Goal: Use online tool/utility: Utilize a website feature to perform a specific function

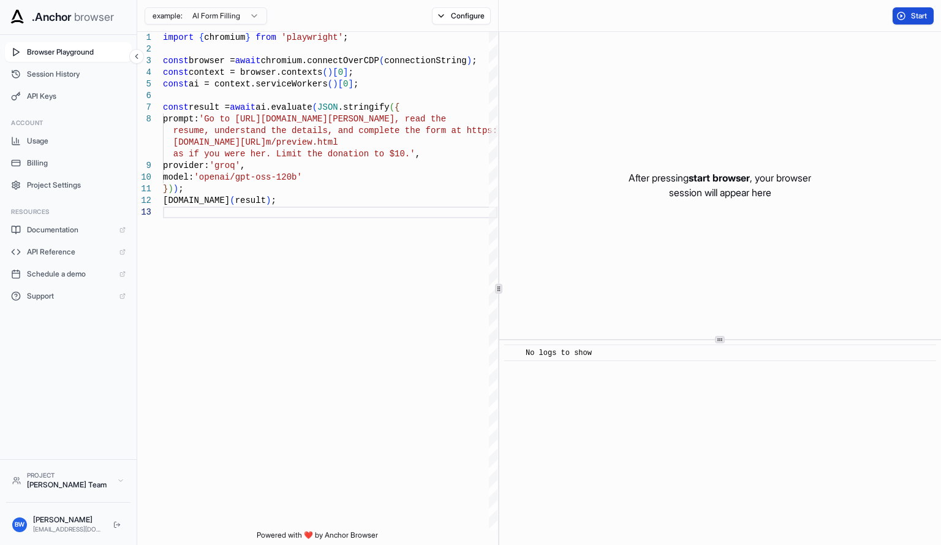
click at [901, 18] on button "Start" at bounding box center [913, 15] width 41 height 17
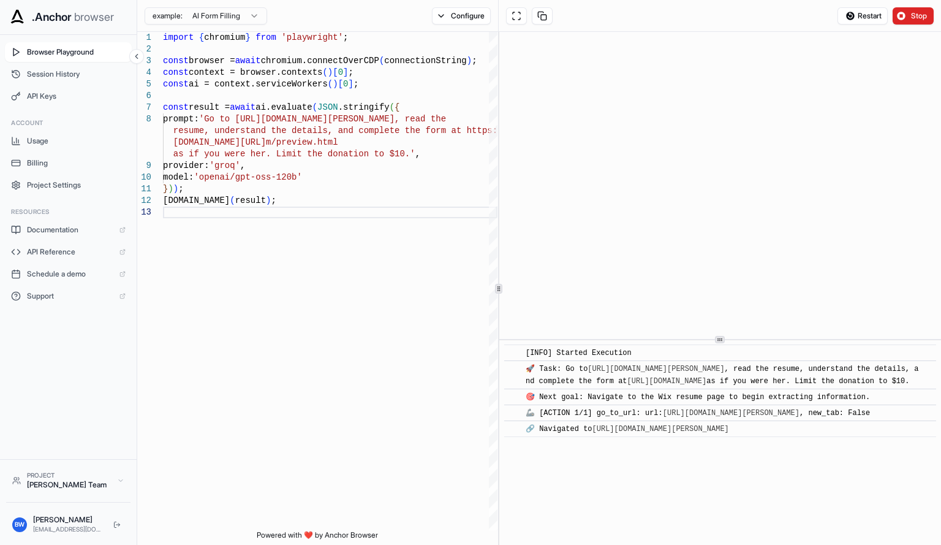
click at [777, 467] on div "​ [INFO] Started Execution ​ 🚀 Task: Go to [URL][DOMAIN_NAME][PERSON_NAME] , re…" at bounding box center [720, 442] width 442 height 205
click at [523, 21] on button at bounding box center [516, 15] width 21 height 17
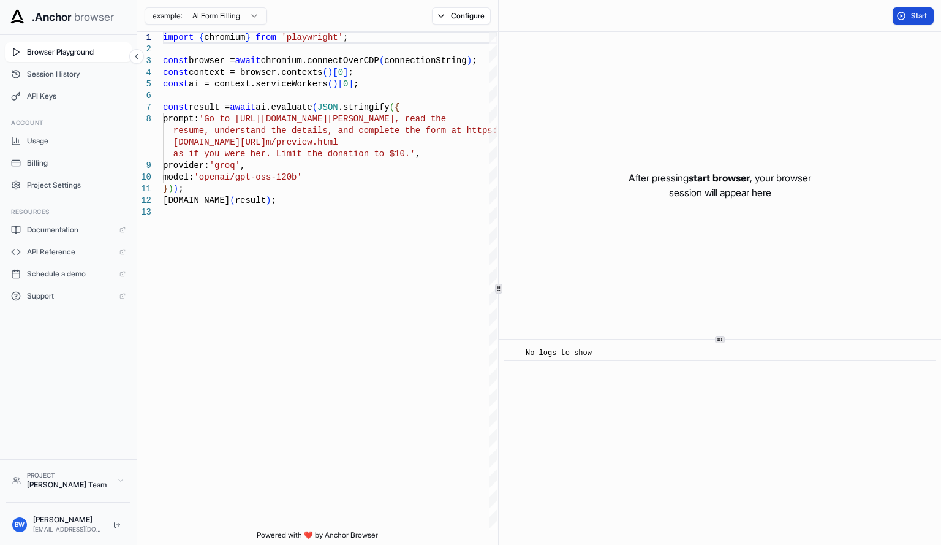
click at [897, 22] on button "Start" at bounding box center [913, 15] width 41 height 17
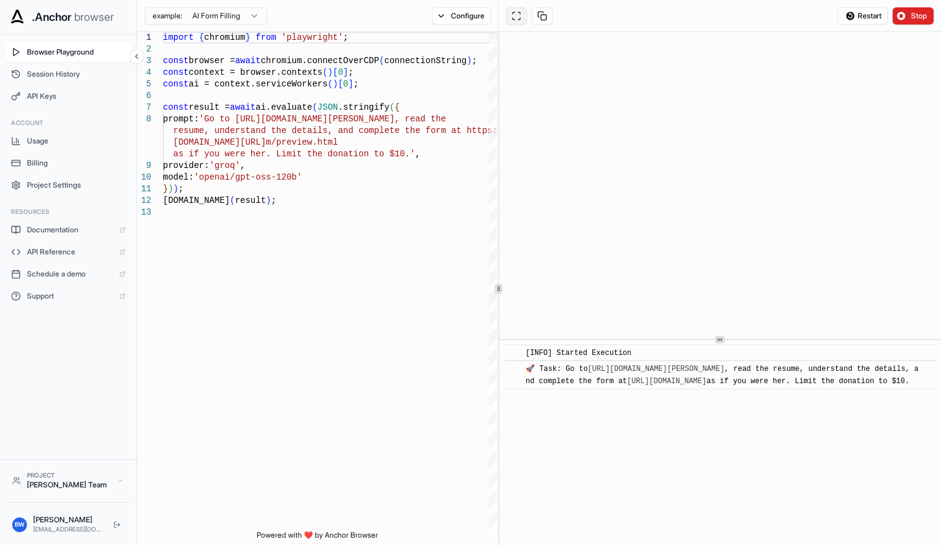
click at [515, 17] on button at bounding box center [516, 15] width 21 height 17
